Goal: Information Seeking & Learning: Learn about a topic

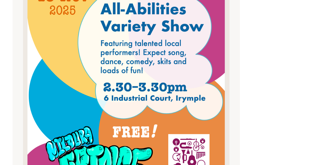
scroll to position [281, 0]
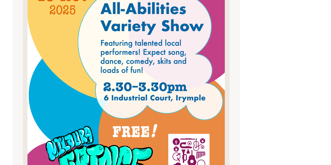
click at [118, 104] on img at bounding box center [126, 57] width 198 height 281
click at [10, 42] on div "Blog Support Us Contact Us Member Login 0 About Us What We Do" at bounding box center [165, 28] width 331 height 619
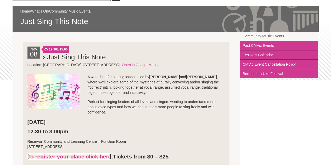
scroll to position [76, 0]
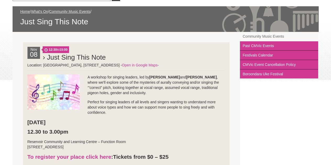
drag, startPoint x: 27, startPoint y: 65, endPoint x: 176, endPoint y: 65, distance: 149.5
copy li "Location: [GEOGRAPHIC_DATA], [STREET_ADDRESS]"
click at [115, 95] on p "A workshop for singing leaders, led by [PERSON_NAME] and [PERSON_NAME] , where …" at bounding box center [126, 85] width 198 height 21
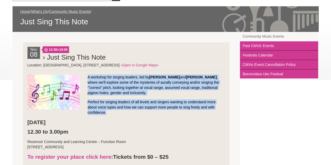
drag, startPoint x: 88, startPoint y: 76, endPoint x: 110, endPoint y: 110, distance: 40.0
copy li "A workshop for singing leaders, led by [PERSON_NAME] and [PERSON_NAME] , where …"
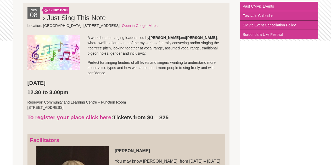
click at [175, 114] on h3 "To register your place click here : Tickets from $0 – $25" at bounding box center [126, 117] width 198 height 7
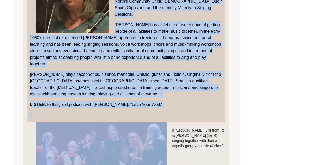
scroll to position [307, 0]
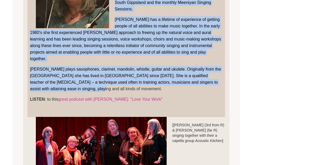
drag, startPoint x: 116, startPoint y: 47, endPoint x: 69, endPoint y: 82, distance: 58.4
click at [69, 82] on blockquote "Facilitators [PERSON_NAME] You may know [PERSON_NAME]: from [DATE] – [DATE] she…" at bounding box center [126, 29] width 198 height 175
copy blockquote "Lor ips dolo Sita Conse: adip 0217 – 0818 eli seddoei tem inc utlaboree dolorem…"
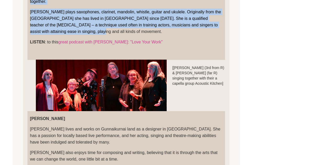
scroll to position [379, 0]
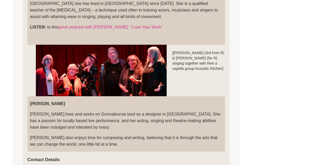
click at [189, 102] on blockquote "[PERSON_NAME] [PERSON_NAME] lives and works on Gunnaikurnai land as a designer …" at bounding box center [126, 123] width 198 height 55
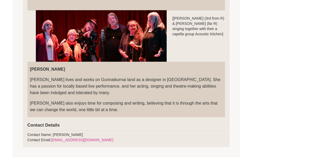
scroll to position [415, 0]
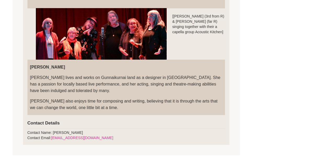
click at [112, 98] on p "[PERSON_NAME] also enjoys time for composing and writing, believing that it is …" at bounding box center [126, 104] width 192 height 13
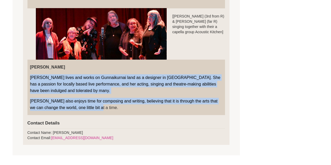
drag, startPoint x: 98, startPoint y: 102, endPoint x: 27, endPoint y: 73, distance: 77.3
copy blockquote "[PERSON_NAME] lives and works on Gunnaikurnai land as a designer in [GEOGRAPHIC…"
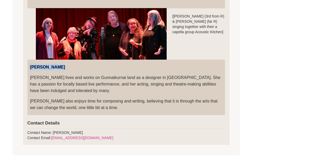
drag, startPoint x: 66, startPoint y: 60, endPoint x: 31, endPoint y: 59, distance: 34.3
click at [31, 64] on p "[PERSON_NAME]" at bounding box center [126, 67] width 192 height 7
copy strong "[PERSON_NAME]"
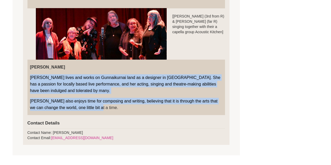
drag, startPoint x: 95, startPoint y: 101, endPoint x: 28, endPoint y: 71, distance: 72.8
click at [28, 71] on blockquote "[PERSON_NAME] [PERSON_NAME] lives and works on Gunnaikurnai land as a designer …" at bounding box center [126, 87] width 198 height 55
copy blockquote "[PERSON_NAME] lives and works on Gunnaikurnai land as a designer in [GEOGRAPHIC…"
